Goal: Book appointment/travel/reservation

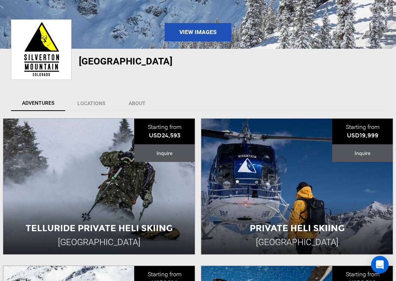
scroll to position [88, 0]
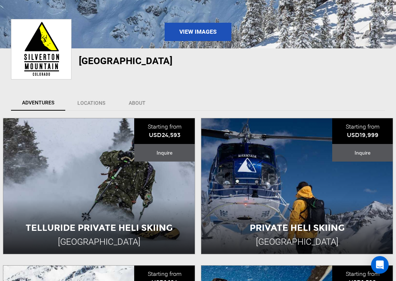
click at [117, 210] on icon at bounding box center [117, 215] width 7 height 11
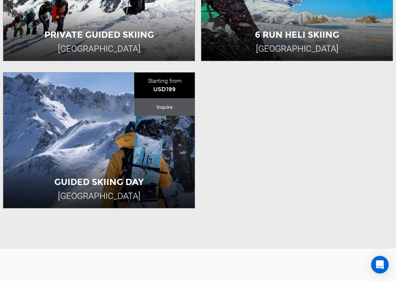
scroll to position [430, 0]
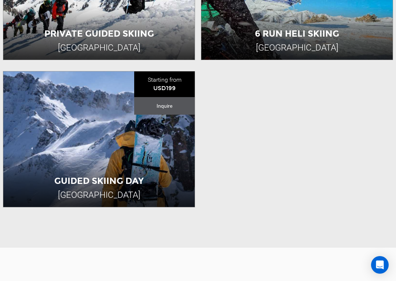
click at [113, 197] on link "View All Slots" at bounding box center [98, 199] width 191 height 16
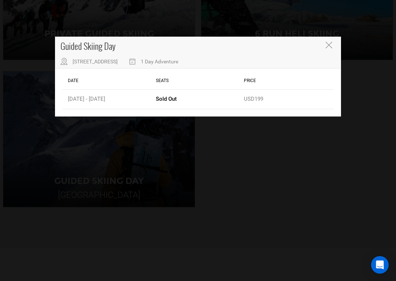
click at [86, 77] on div "Date" at bounding box center [110, 80] width 88 height 17
click at [73, 80] on div "Date" at bounding box center [110, 80] width 88 height 17
click at [332, 45] on button "Close" at bounding box center [329, 46] width 8 height 8
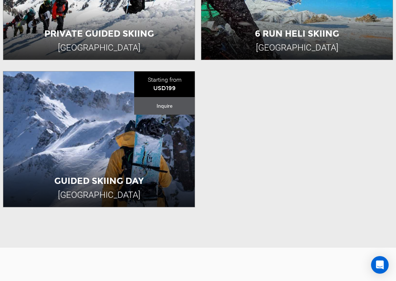
click at [82, 163] on icon at bounding box center [78, 168] width 5 height 11
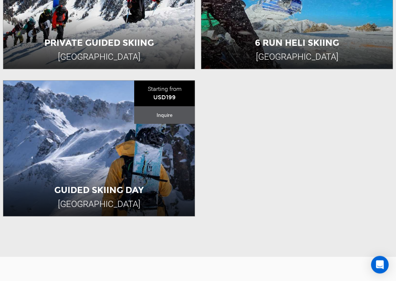
scroll to position [421, 0]
click at [108, 209] on link "View All Slots" at bounding box center [98, 208] width 191 height 16
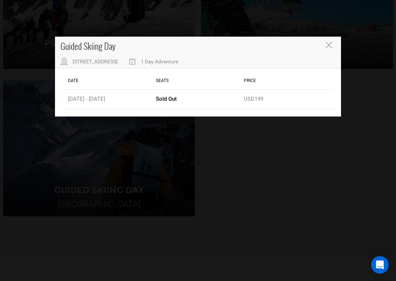
click at [329, 44] on icon "Close" at bounding box center [328, 45] width 7 height 7
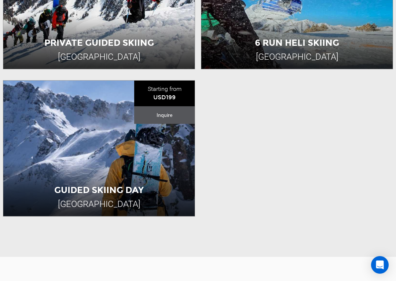
click at [119, 173] on icon at bounding box center [117, 178] width 7 height 11
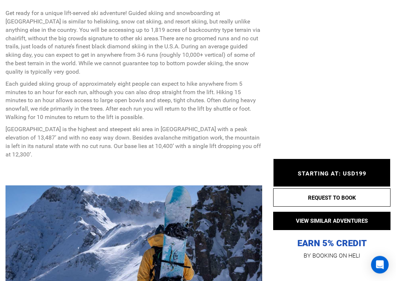
scroll to position [309, 0]
click at [337, 203] on button "REQUEST TO BOOK" at bounding box center [331, 197] width 117 height 18
